Goal: Check status: Check status

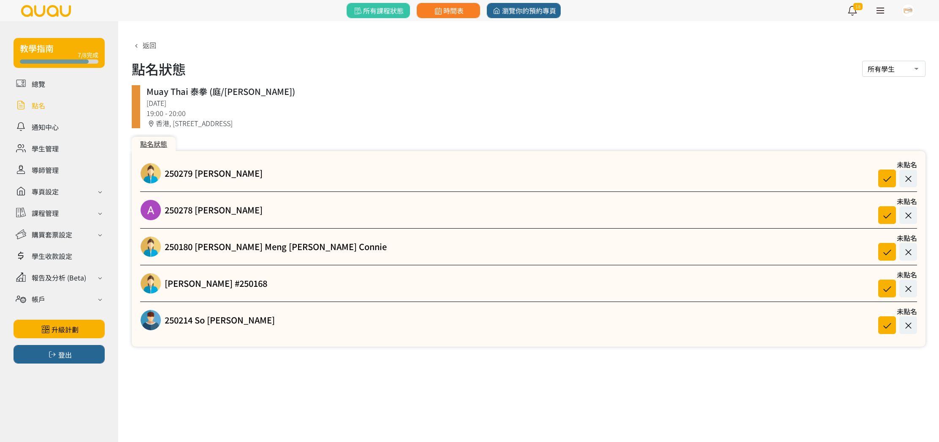
click at [33, 108] on link at bounding box center [59, 105] width 91 height 15
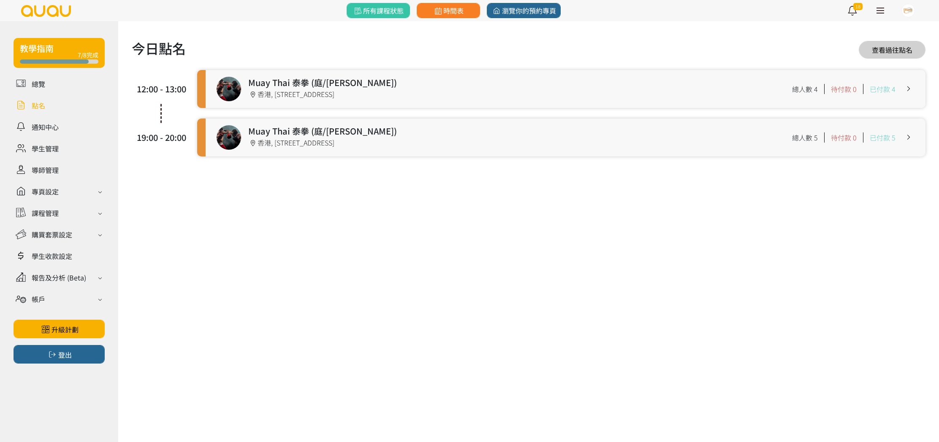
click at [349, 85] on link at bounding box center [566, 89] width 720 height 38
